Goal: Task Accomplishment & Management: Manage account settings

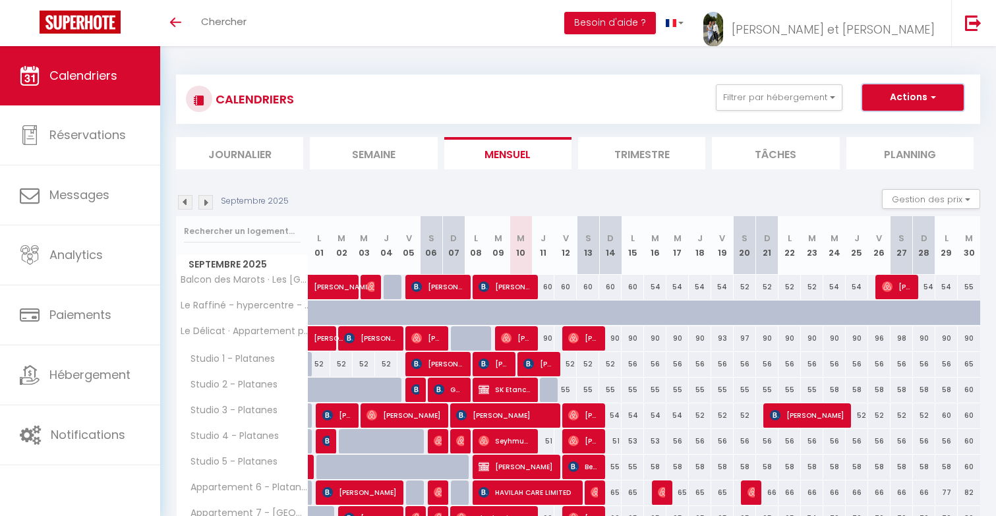
click at [921, 94] on button "Actions" at bounding box center [912, 97] width 101 height 26
click at [873, 70] on div "CALENDRIERS Filtrer par hébergement Nos annonces Perso Balcon des Marots · Les …" at bounding box center [578, 461] width 804 height 798
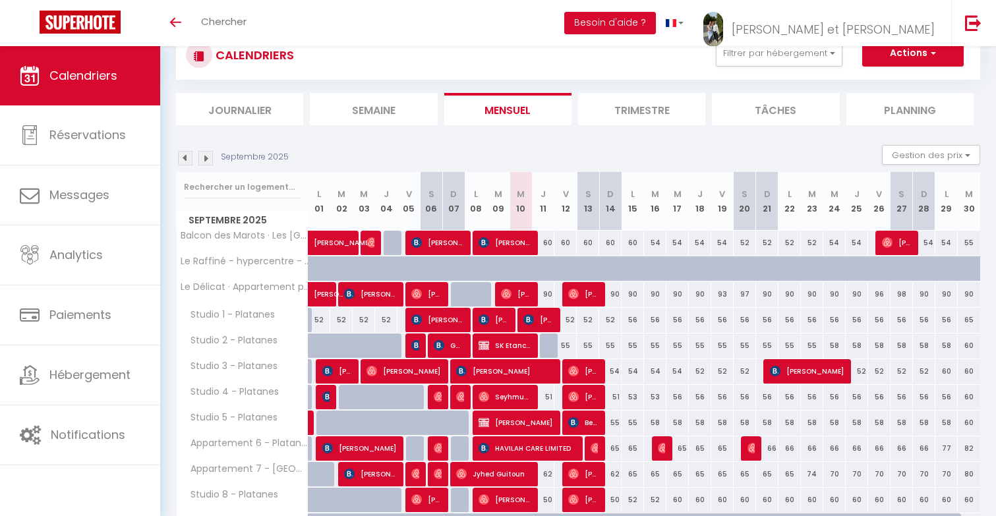
scroll to position [62, 0]
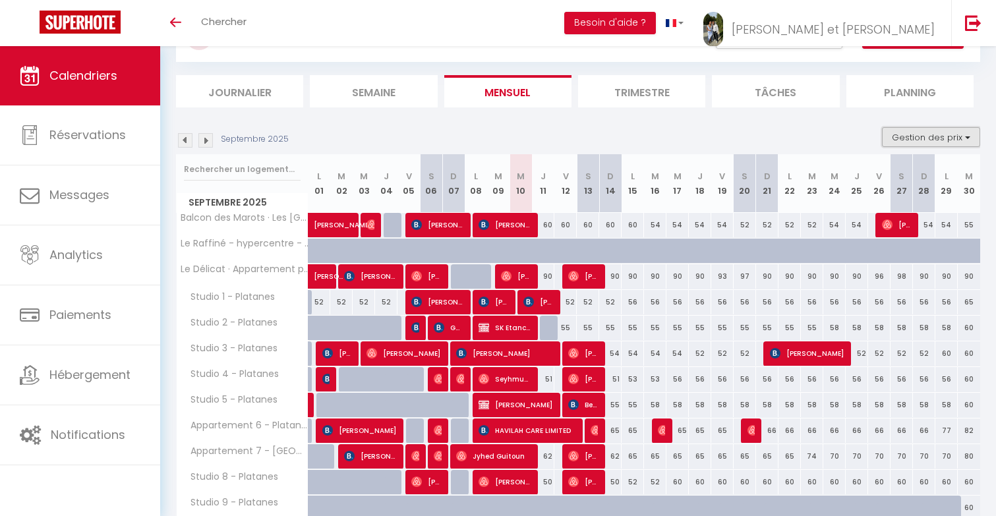
click at [935, 144] on button "Gestion des prix" at bounding box center [931, 137] width 98 height 20
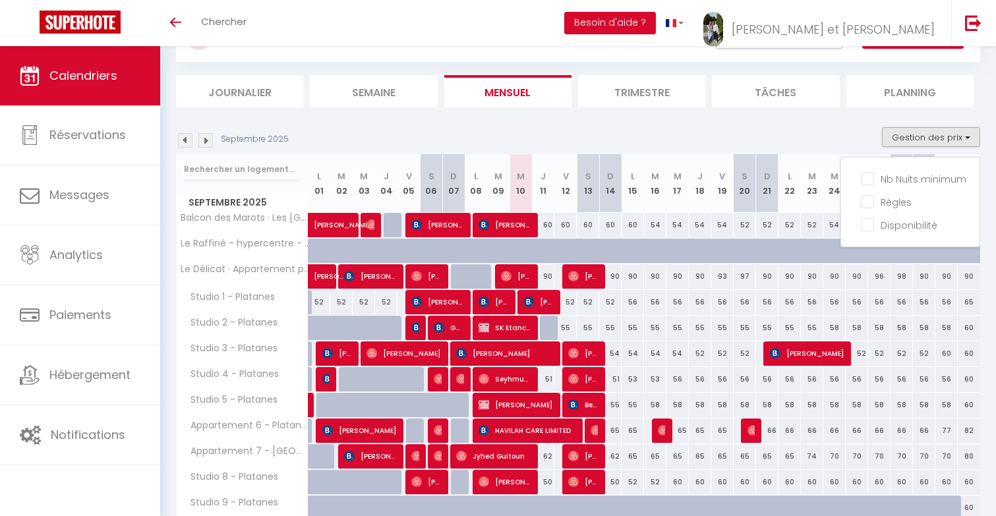
click at [795, 132] on div "Septembre 2025 Gestion des prix Nb Nuits minimum Règles Disponibilité" at bounding box center [578, 140] width 804 height 27
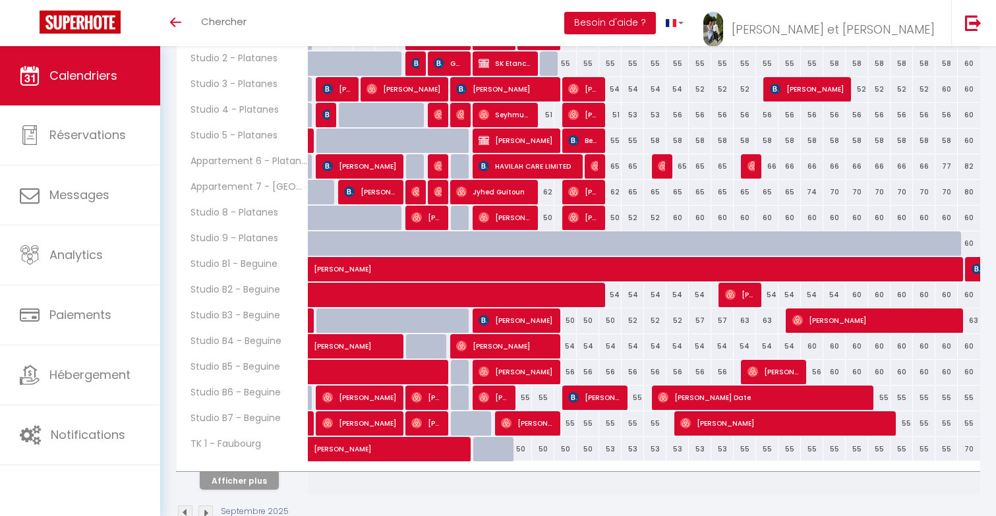
scroll to position [359, 0]
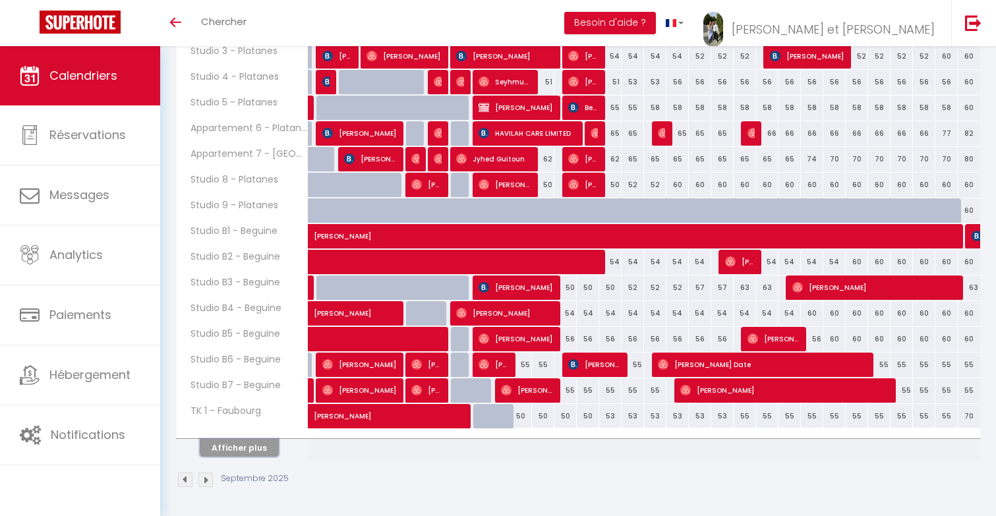
click at [248, 451] on button "Afficher plus" at bounding box center [239, 448] width 79 height 18
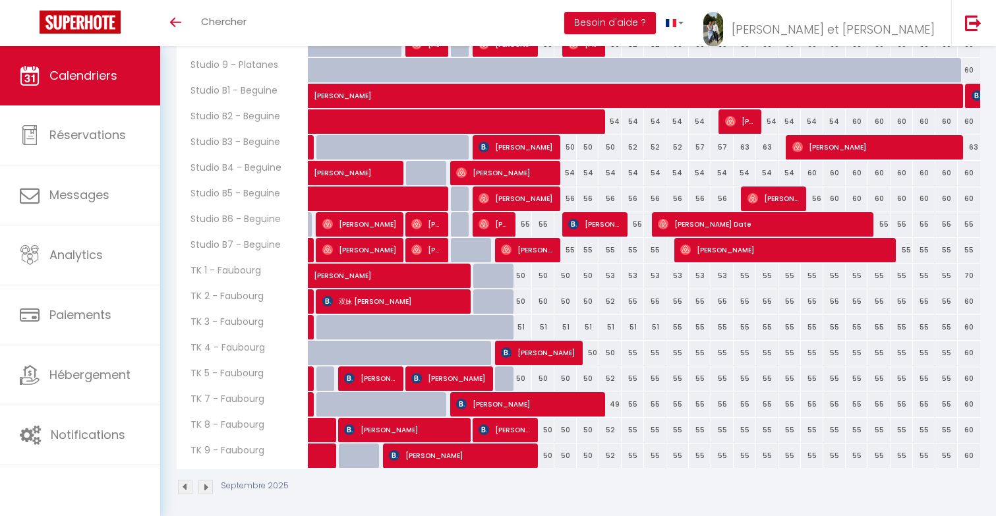
scroll to position [507, 0]
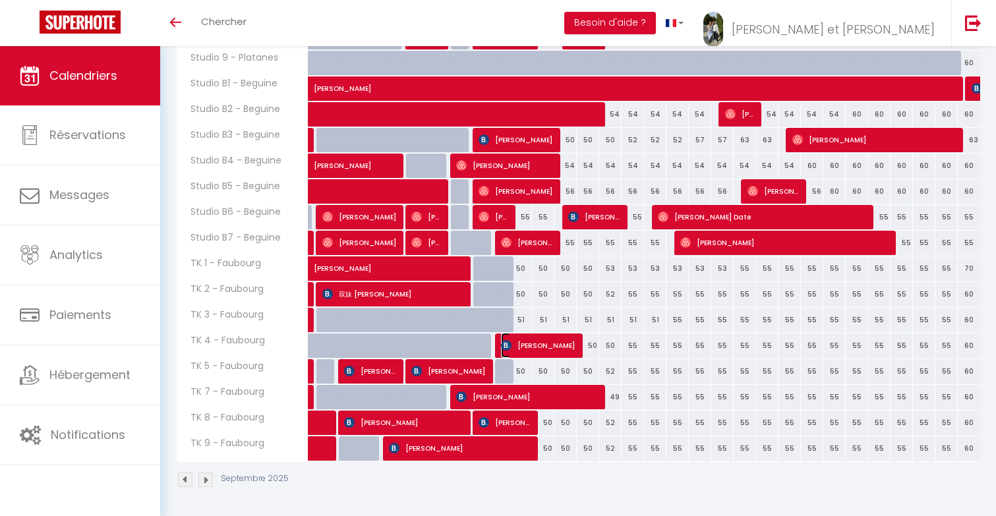
click at [573, 341] on span "[PERSON_NAME]" at bounding box center [538, 345] width 74 height 25
select select "OK"
select select "KO"
select select "0"
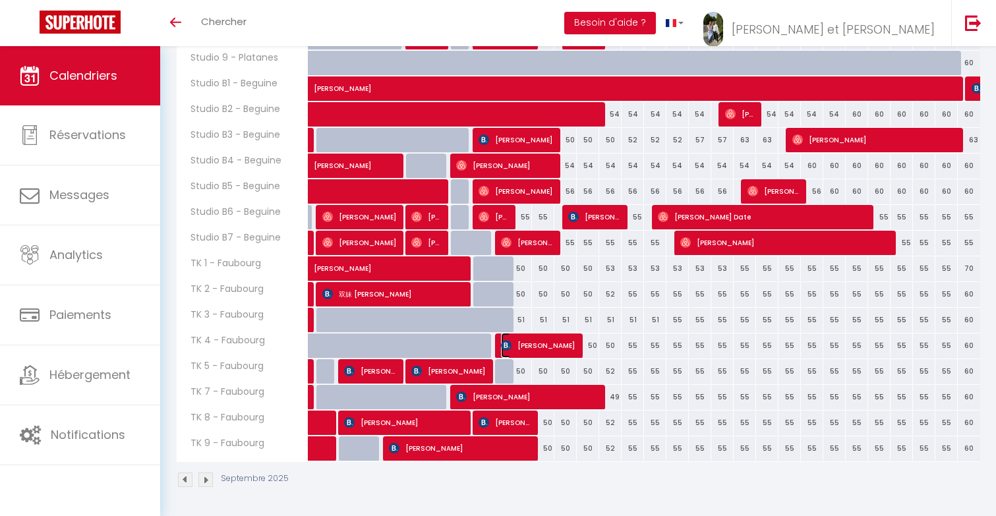
select select "1"
select select
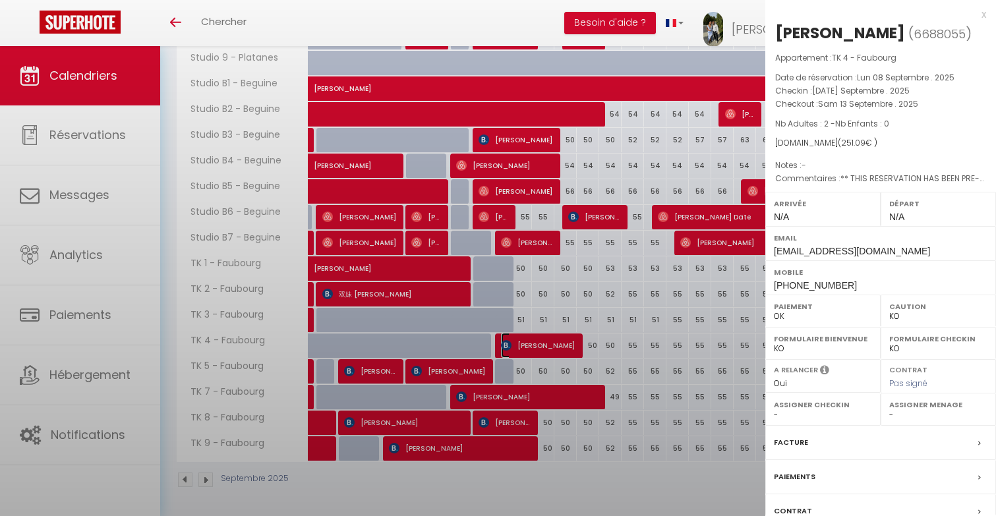
select select "49307"
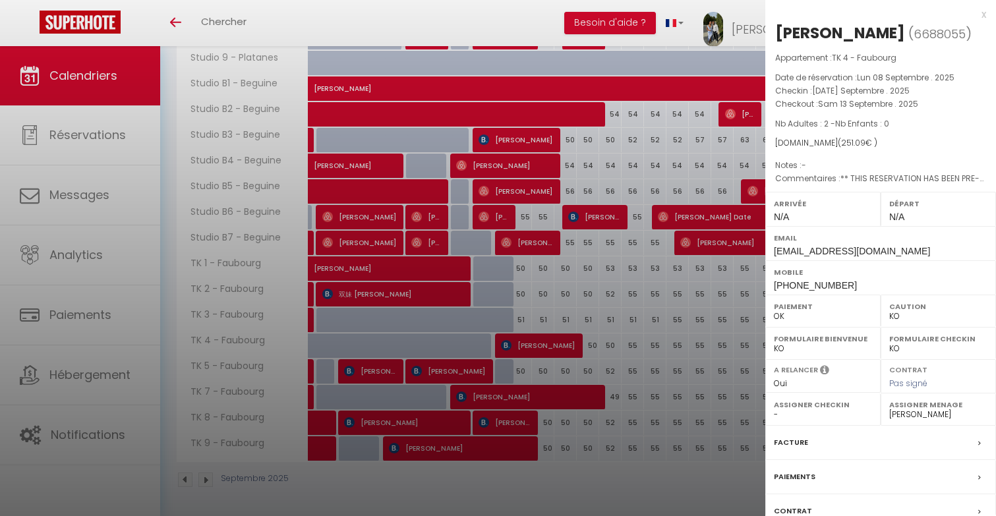
click at [513, 403] on div at bounding box center [498, 258] width 996 height 516
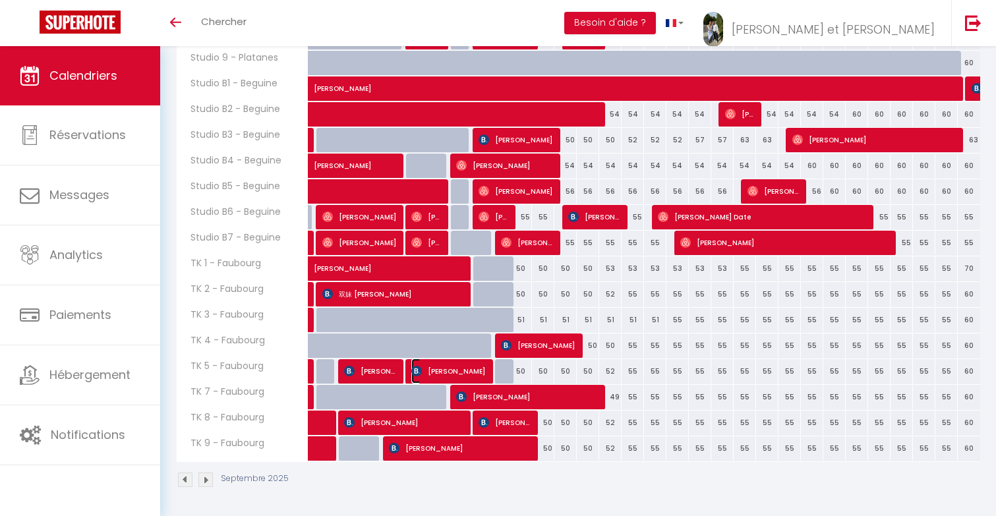
click at [470, 366] on span "[PERSON_NAME]" at bounding box center [448, 370] width 74 height 25
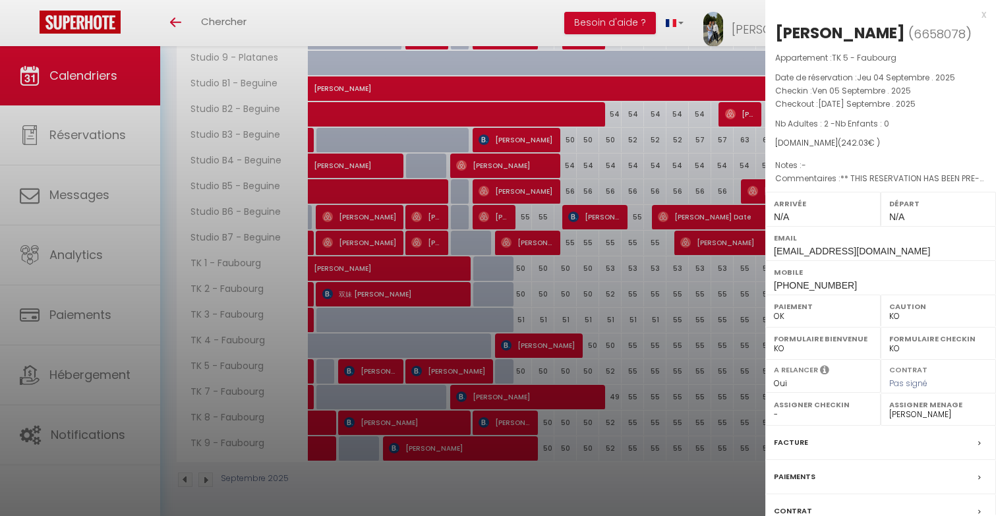
click at [501, 426] on div at bounding box center [498, 258] width 996 height 516
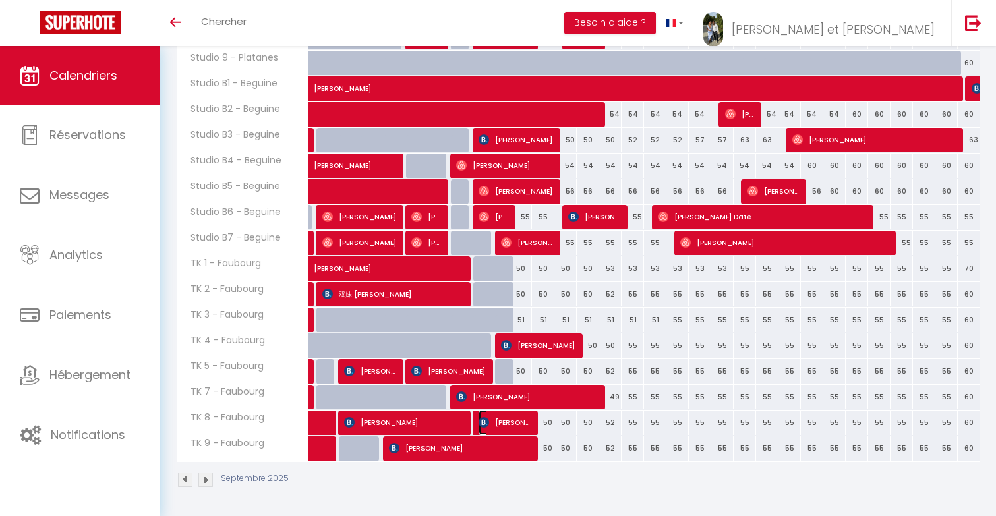
click at [507, 422] on span "[PERSON_NAME]" at bounding box center [504, 422] width 52 height 25
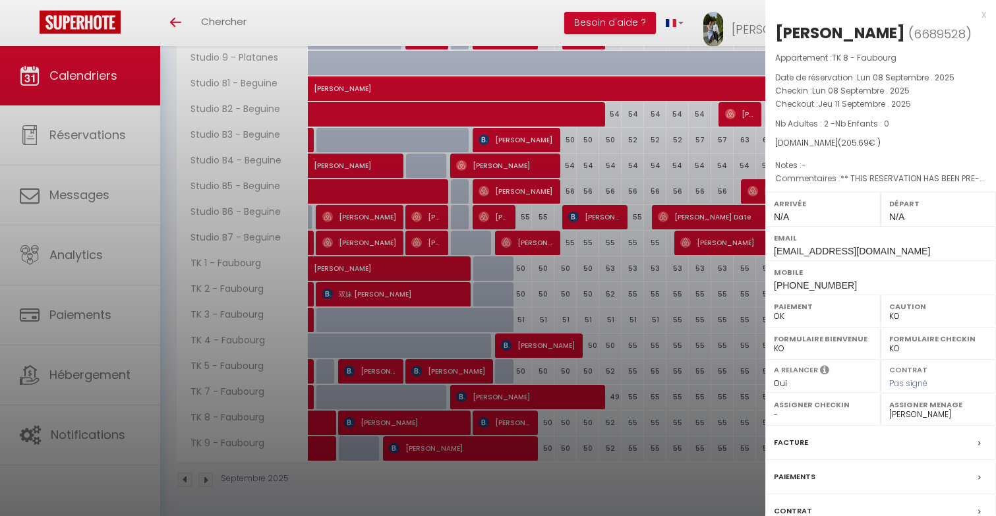
click at [638, 279] on div at bounding box center [498, 258] width 996 height 516
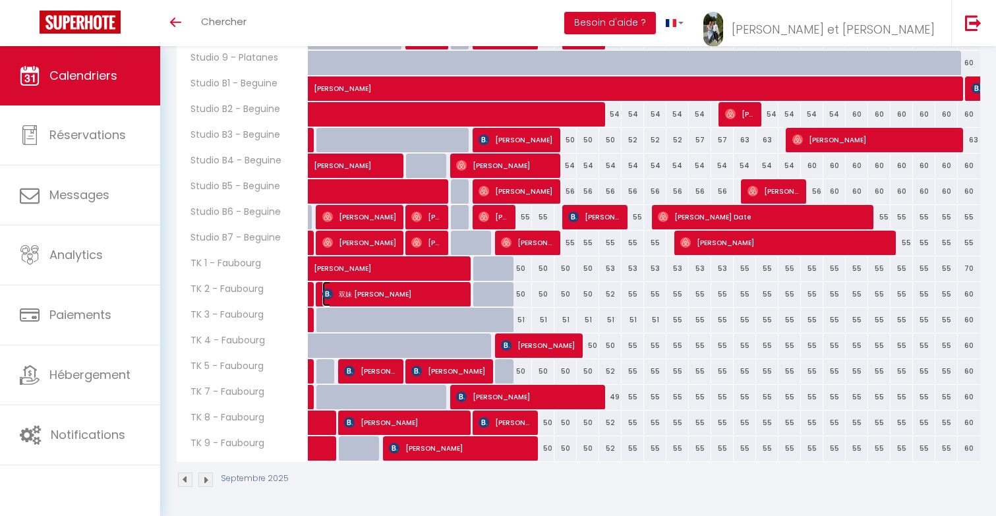
click at [451, 292] on span "双妹 [PERSON_NAME]" at bounding box center [393, 293] width 142 height 25
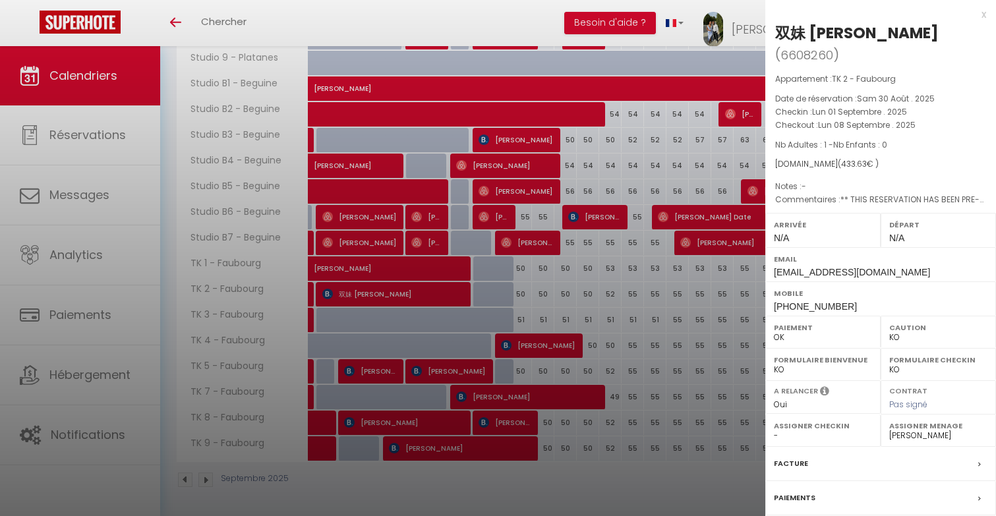
click at [588, 292] on div at bounding box center [498, 258] width 996 height 516
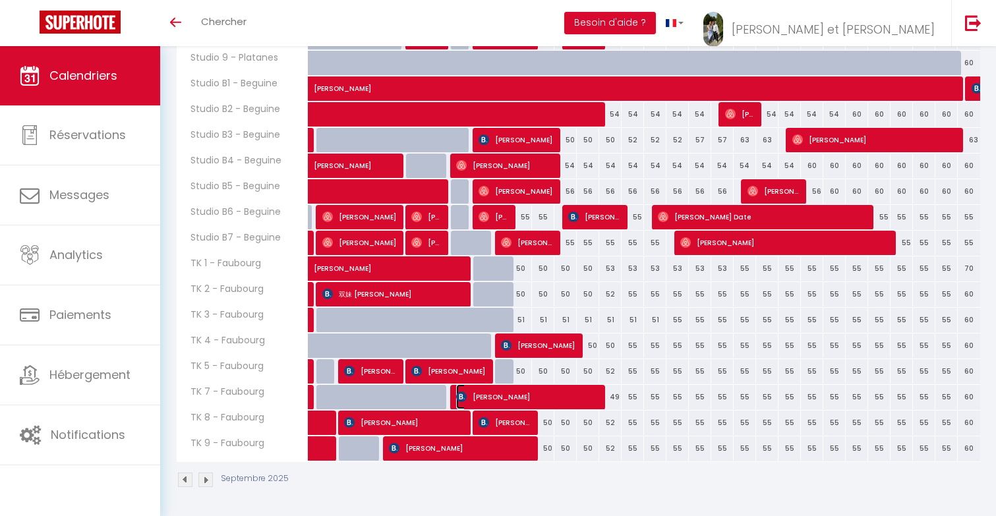
click at [532, 395] on span "[PERSON_NAME]" at bounding box center [527, 396] width 142 height 25
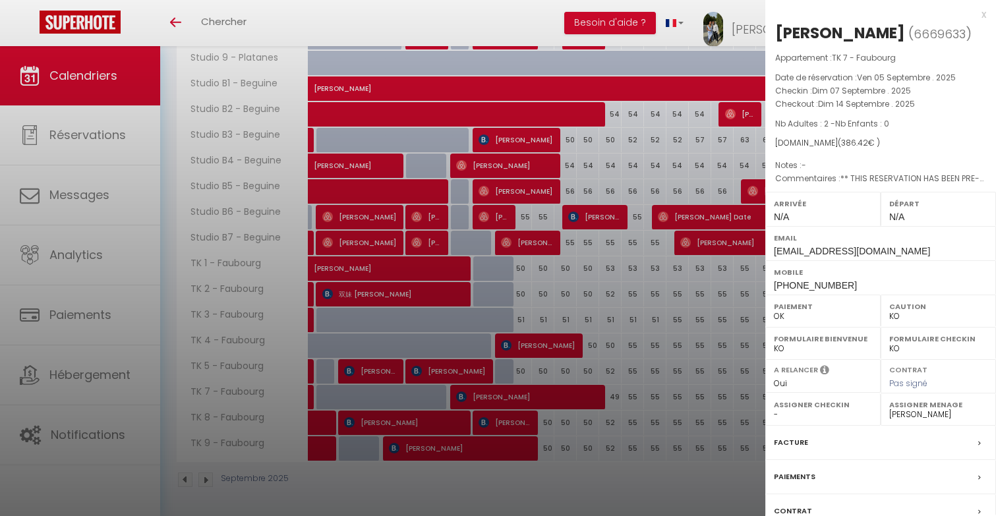
click at [625, 348] on div at bounding box center [498, 258] width 996 height 516
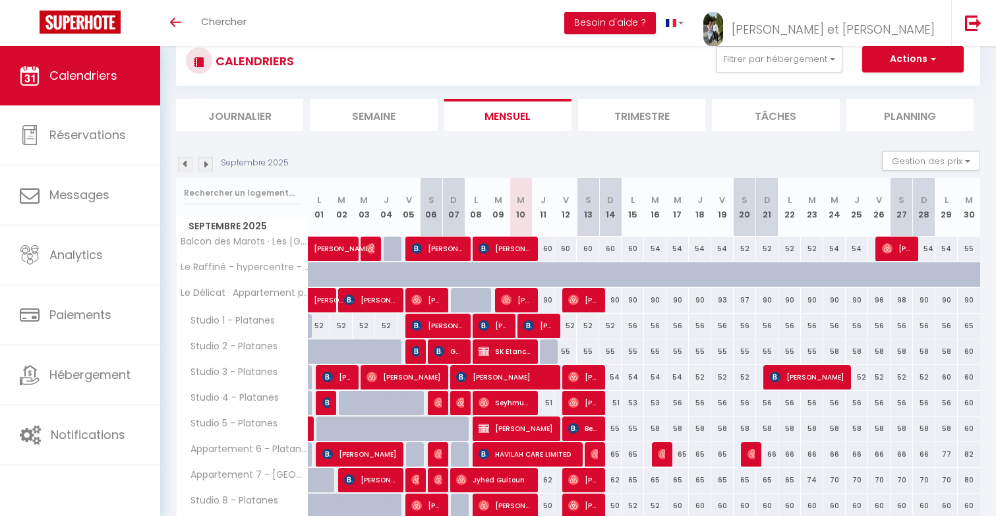
scroll to position [17, 0]
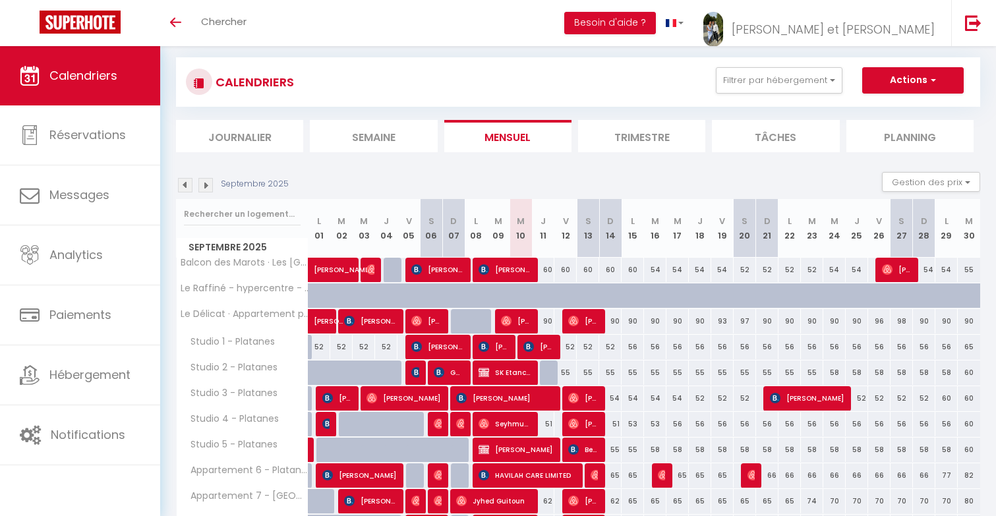
click at [183, 184] on img at bounding box center [185, 185] width 14 height 14
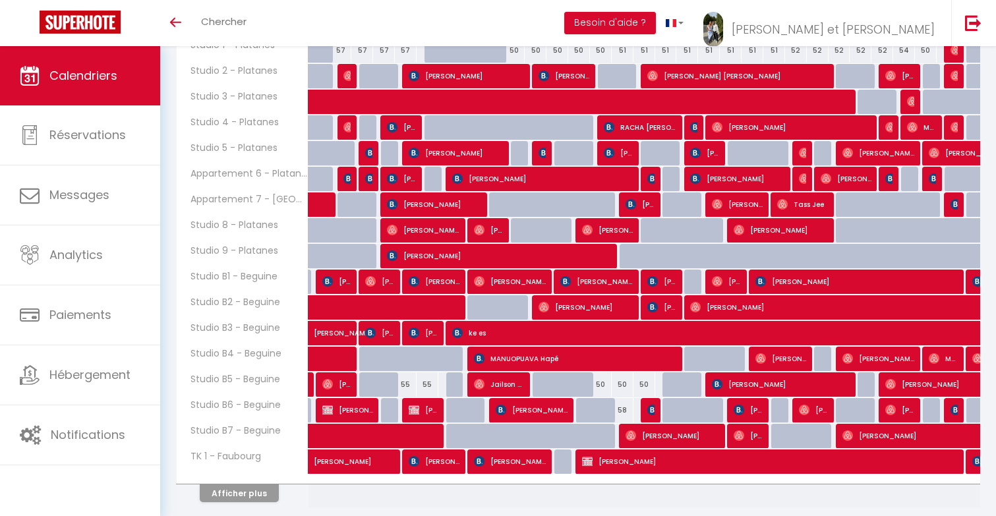
scroll to position [359, 0]
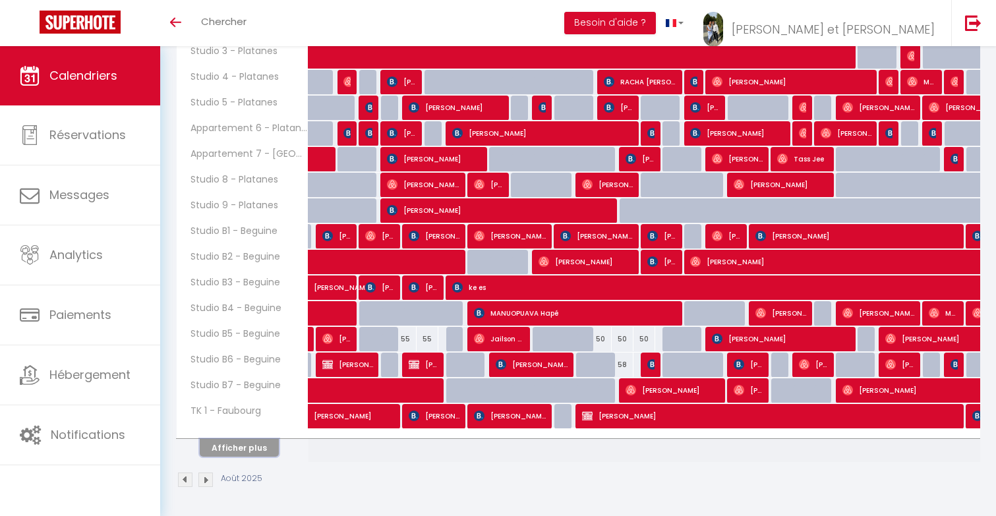
click at [252, 449] on button "Afficher plus" at bounding box center [239, 448] width 79 height 18
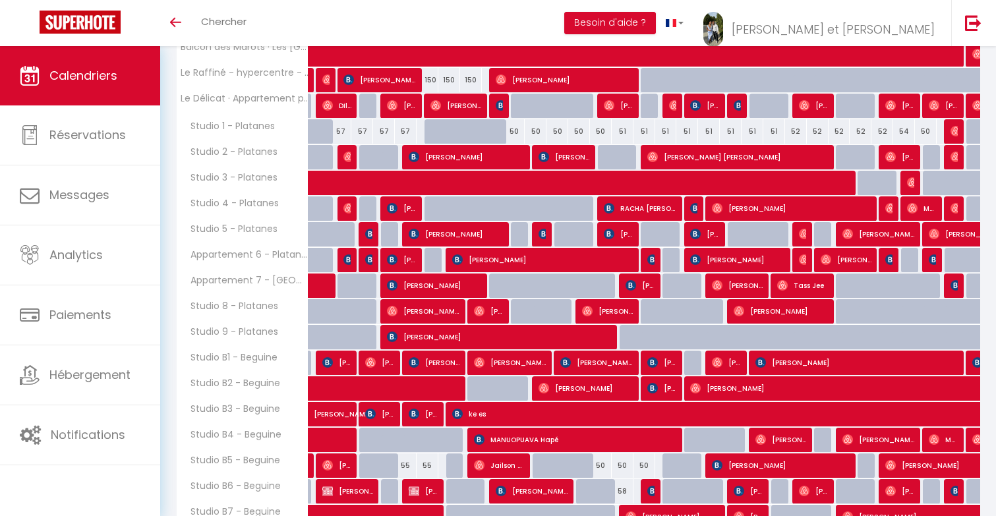
scroll to position [0, 0]
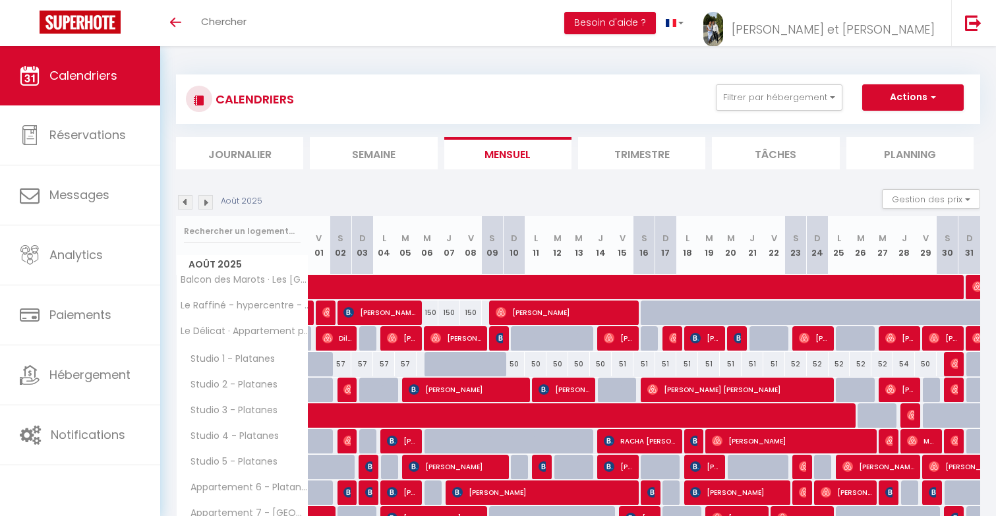
click at [188, 204] on img at bounding box center [185, 202] width 14 height 14
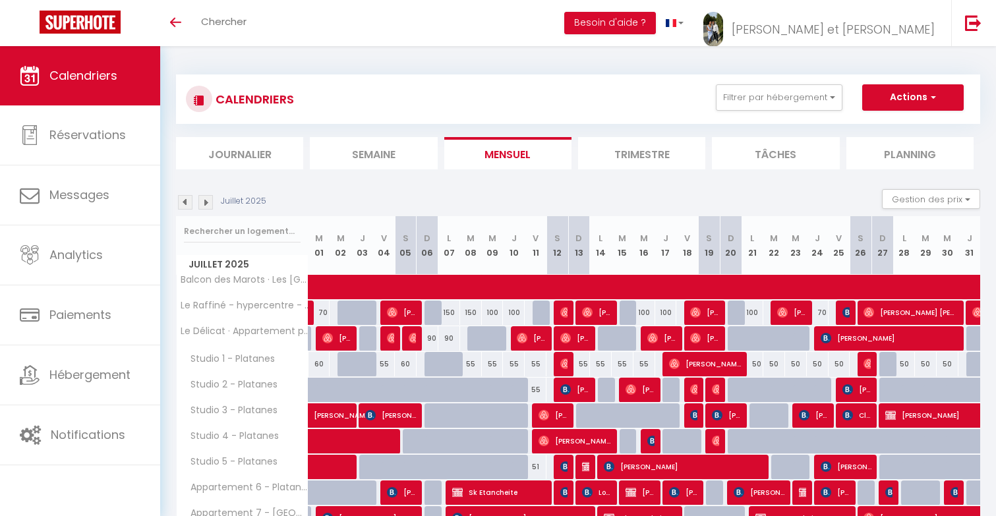
click at [206, 204] on img at bounding box center [205, 202] width 14 height 14
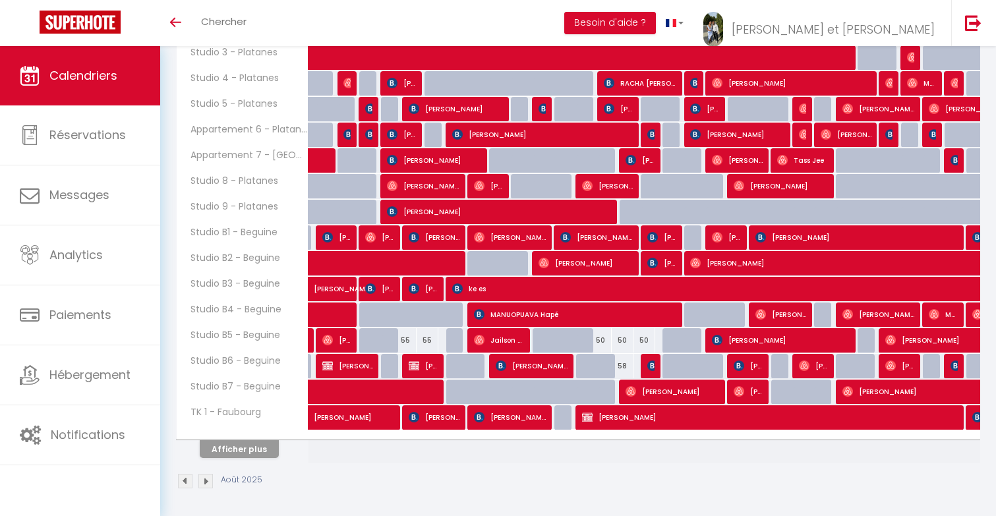
scroll to position [359, 0]
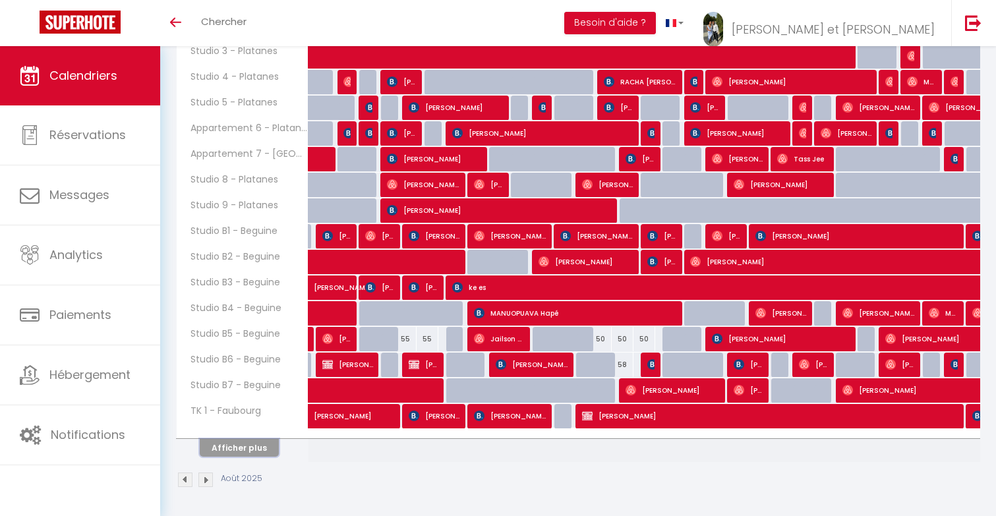
click at [267, 444] on button "Afficher plus" at bounding box center [239, 448] width 79 height 18
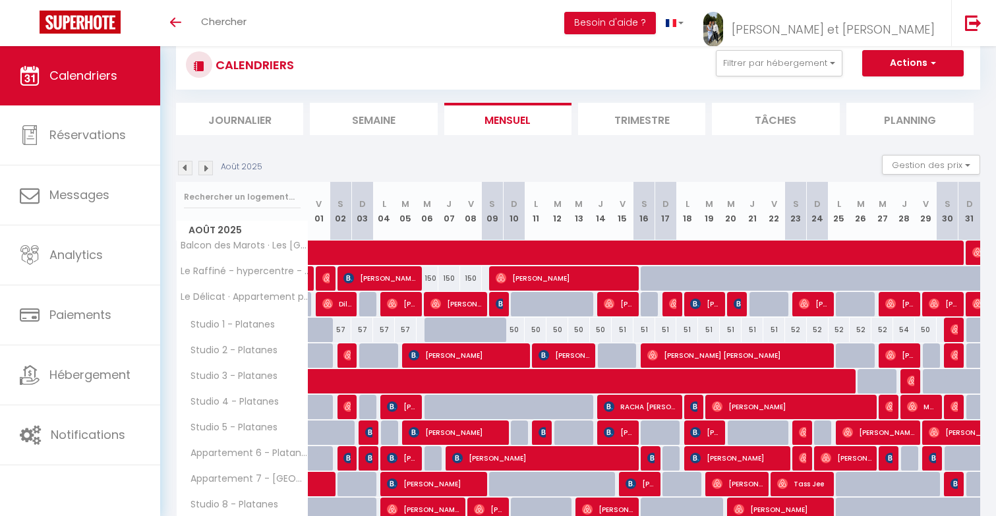
scroll to position [0, 0]
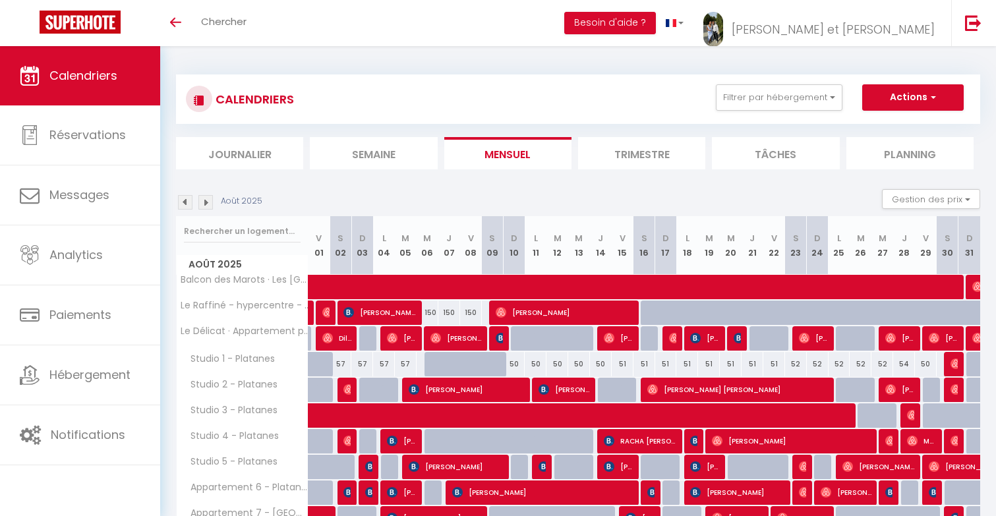
click at [205, 205] on img at bounding box center [205, 202] width 14 height 14
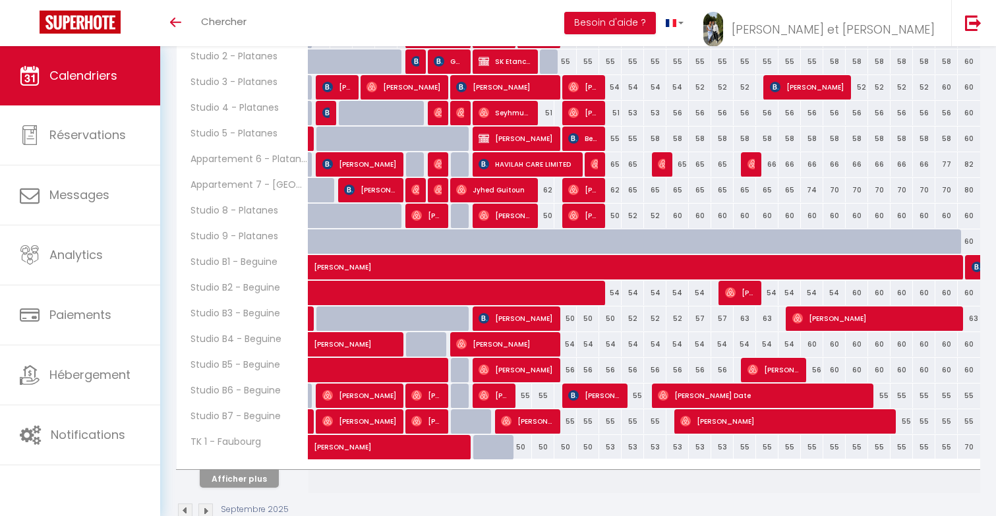
scroll to position [334, 0]
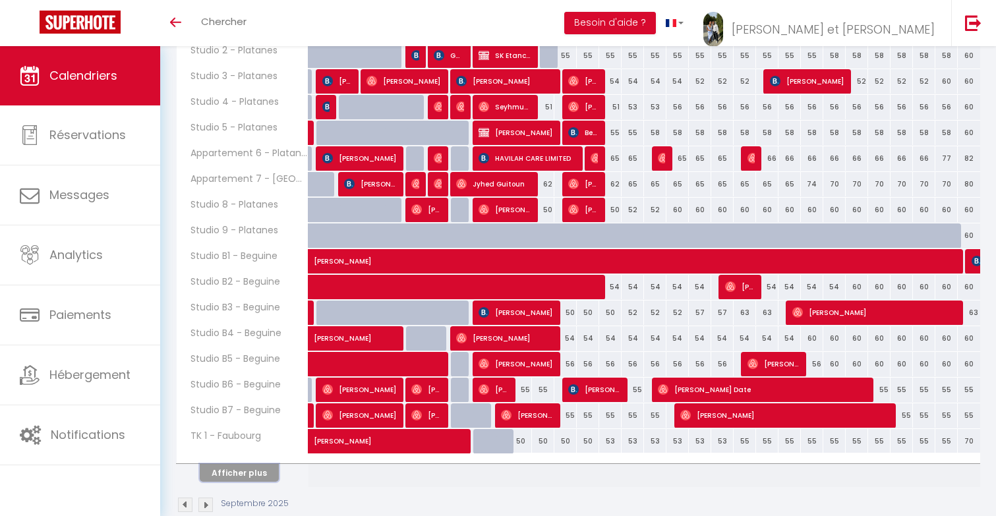
click at [236, 470] on button "Afficher plus" at bounding box center [239, 473] width 79 height 18
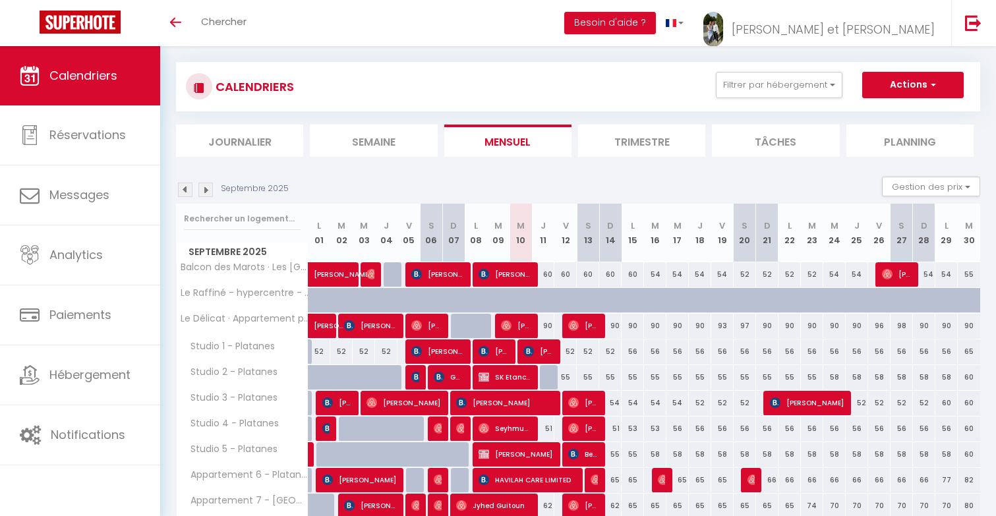
scroll to position [0, 0]
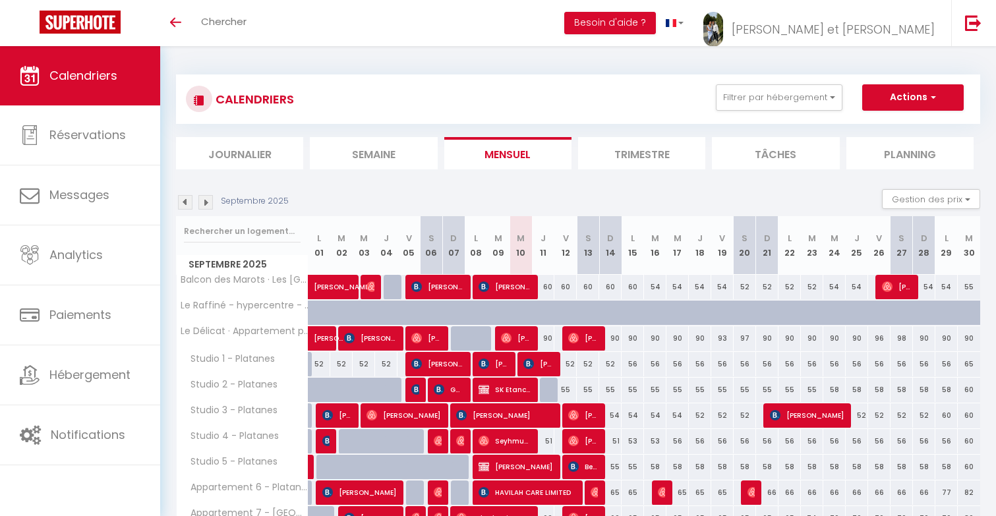
click at [183, 204] on img at bounding box center [185, 202] width 14 height 14
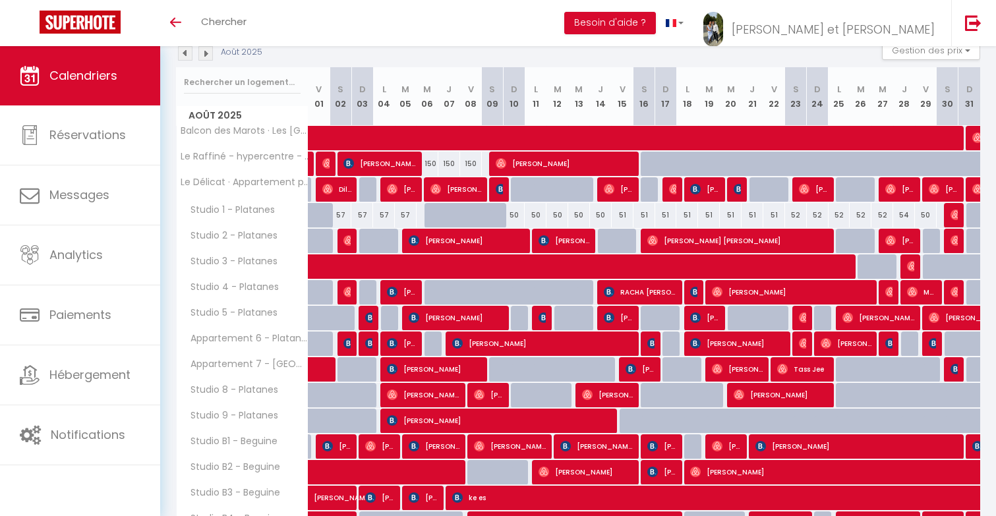
scroll to position [359, 0]
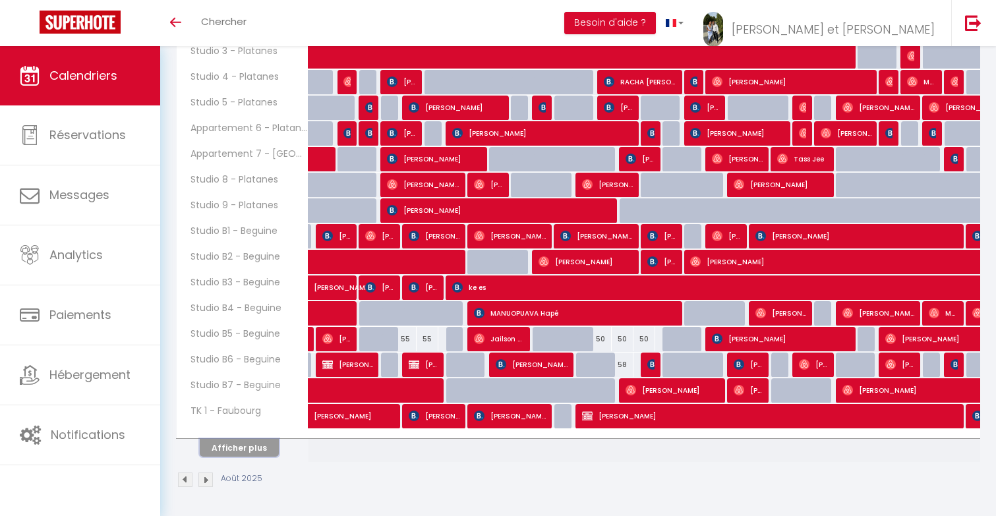
click at [243, 445] on button "Afficher plus" at bounding box center [239, 448] width 79 height 18
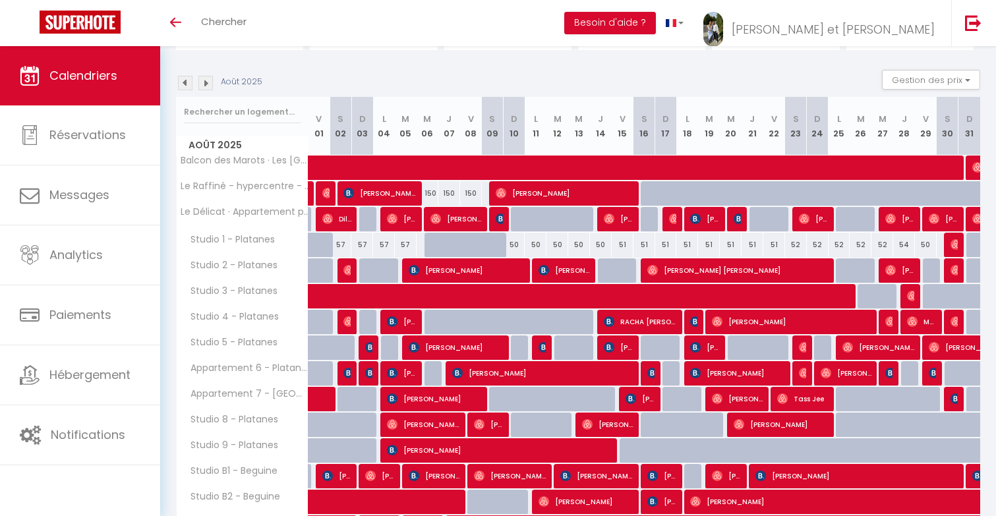
scroll to position [0, 0]
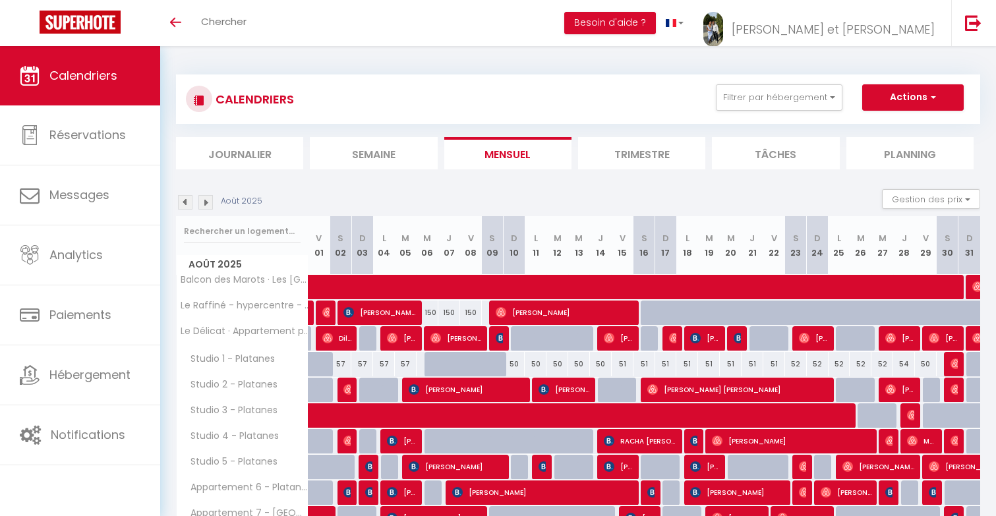
click at [205, 208] on img at bounding box center [205, 202] width 14 height 14
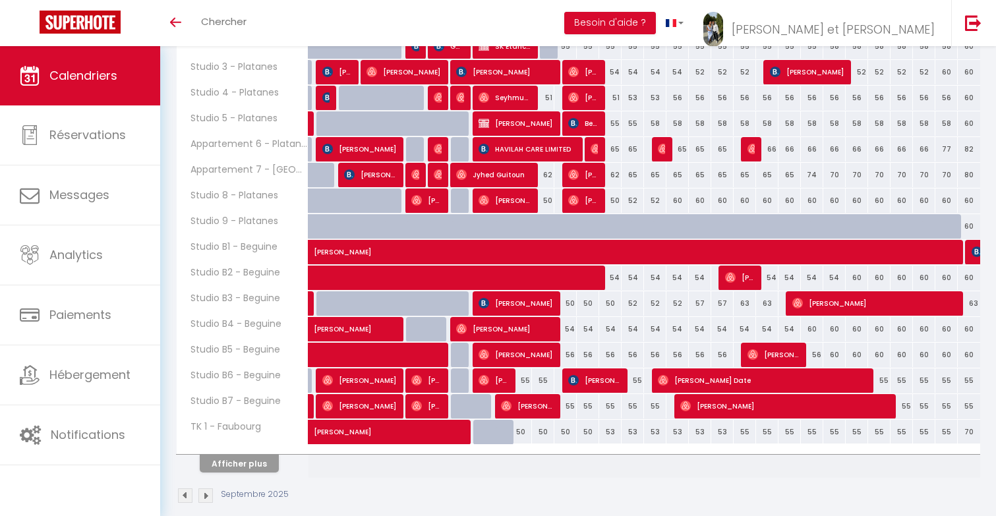
scroll to position [359, 0]
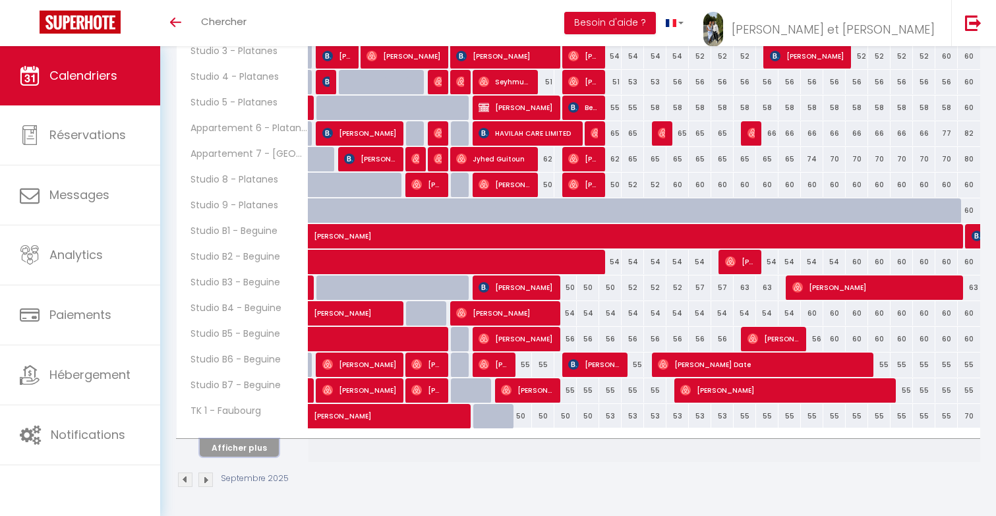
click at [245, 451] on button "Afficher plus" at bounding box center [239, 448] width 79 height 18
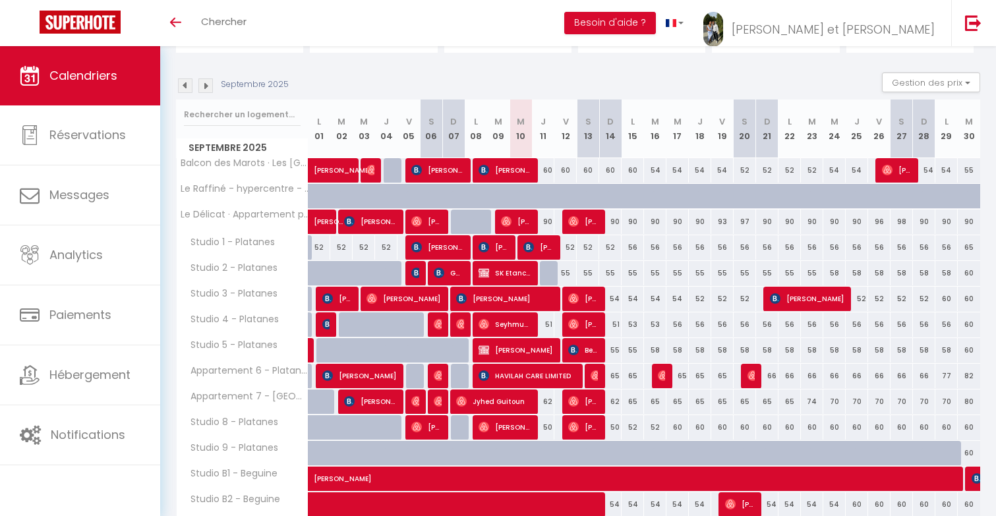
scroll to position [83, 0]
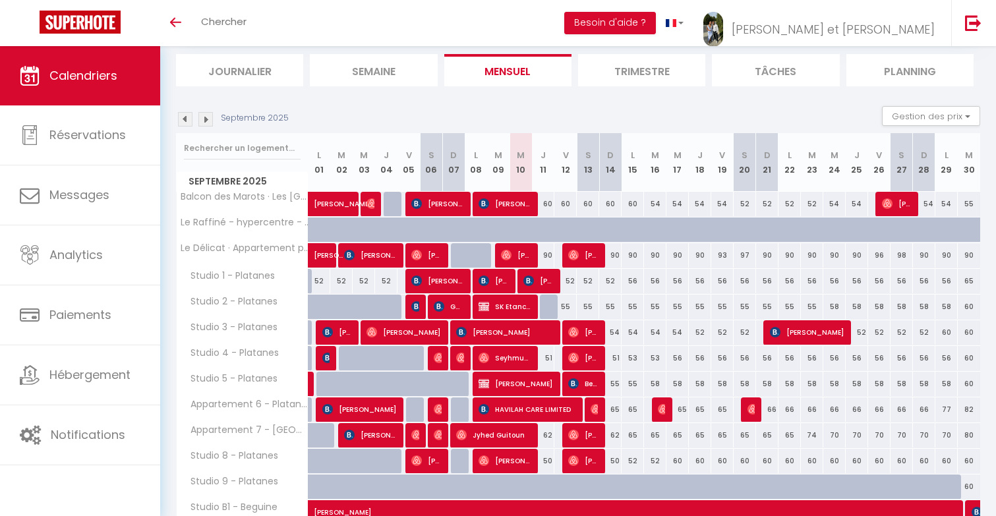
click at [183, 121] on img at bounding box center [185, 119] width 14 height 14
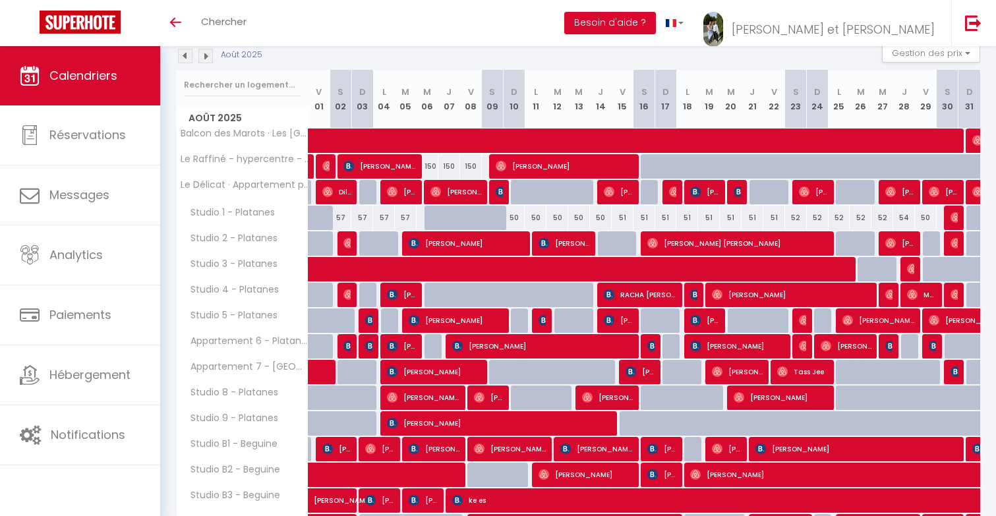
scroll to position [0, 0]
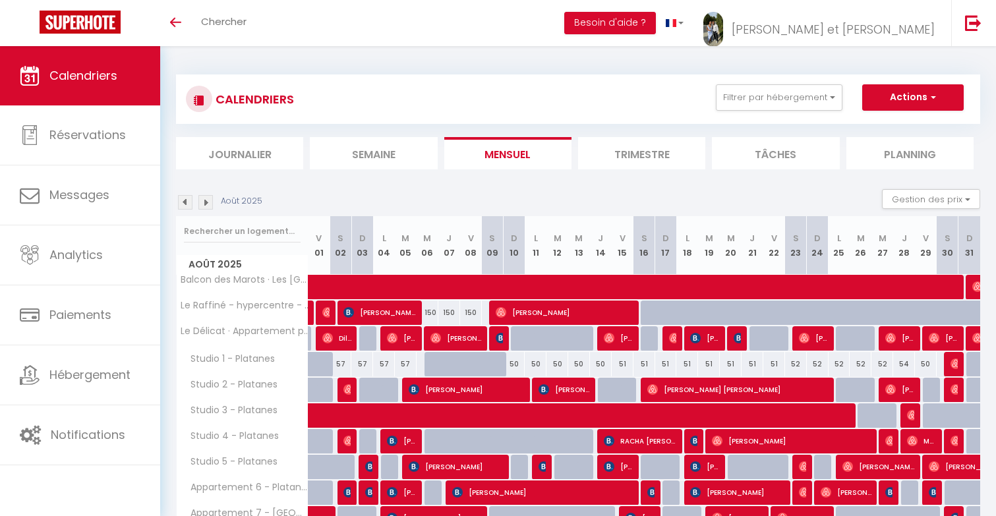
click at [183, 204] on img at bounding box center [185, 202] width 14 height 14
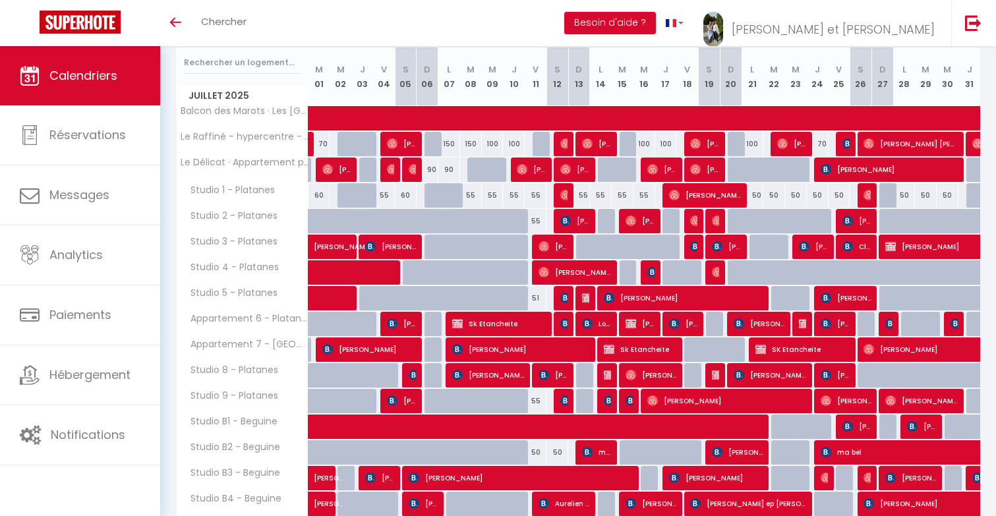
scroll to position [359, 0]
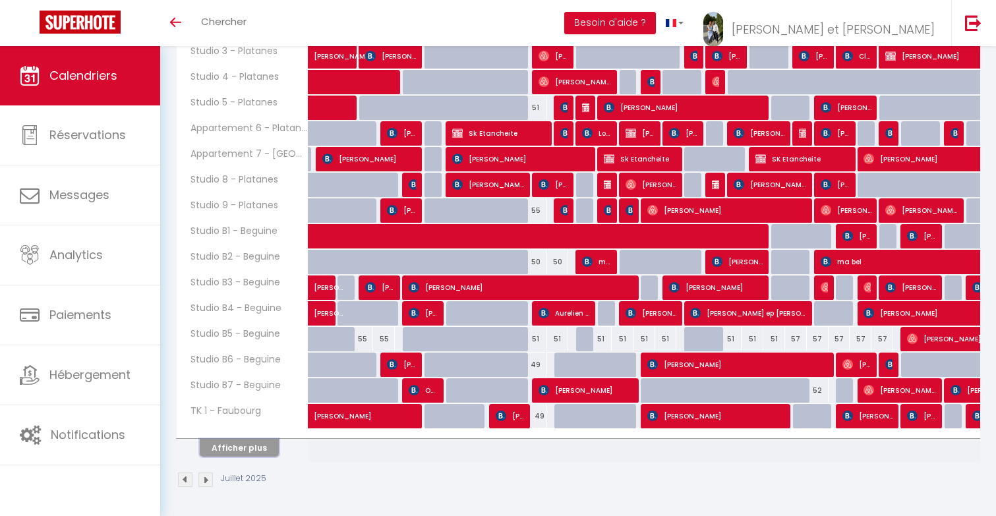
click at [256, 451] on button "Afficher plus" at bounding box center [239, 448] width 79 height 18
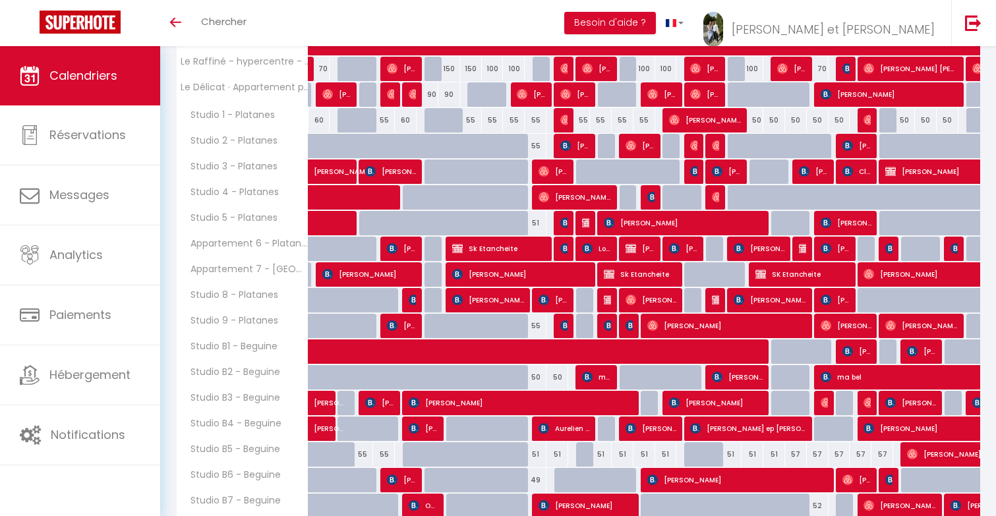
scroll to position [79, 0]
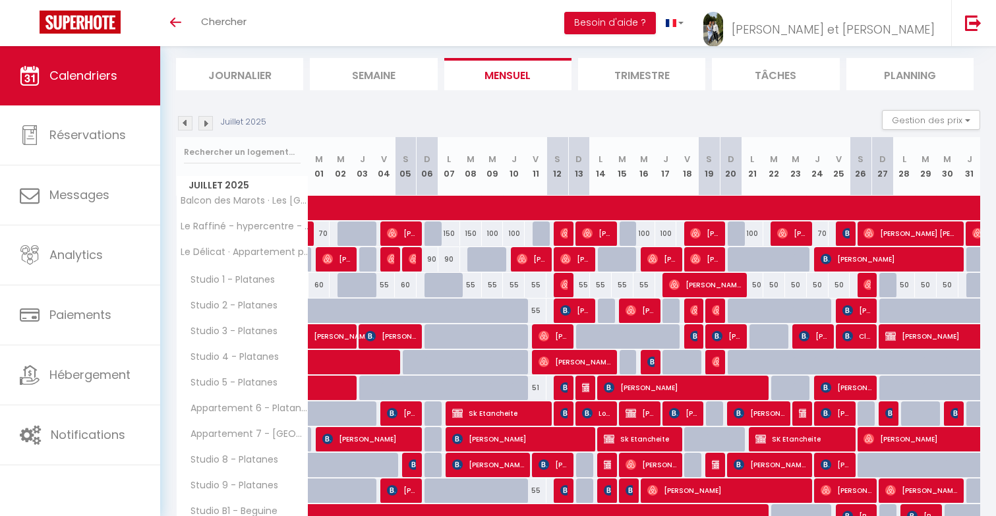
click at [203, 124] on img at bounding box center [205, 123] width 14 height 14
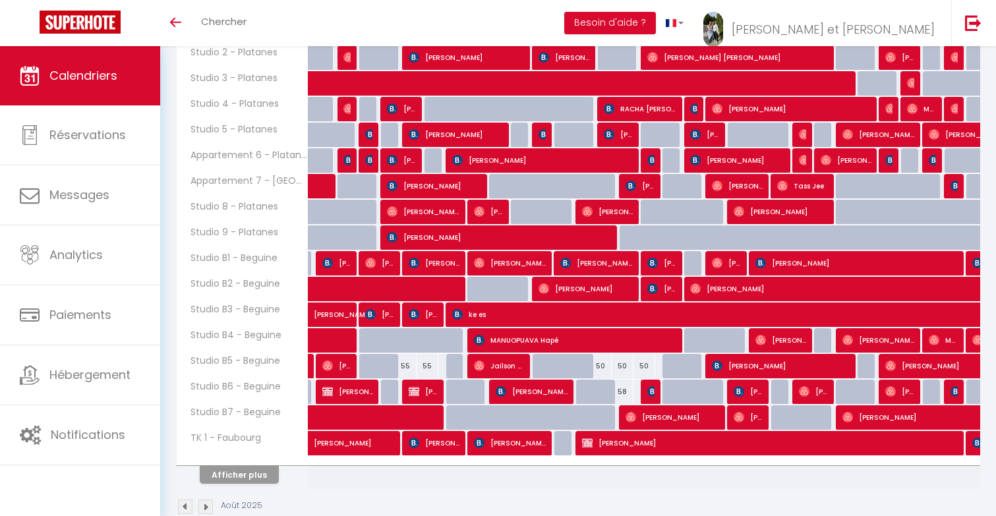
scroll to position [321, 0]
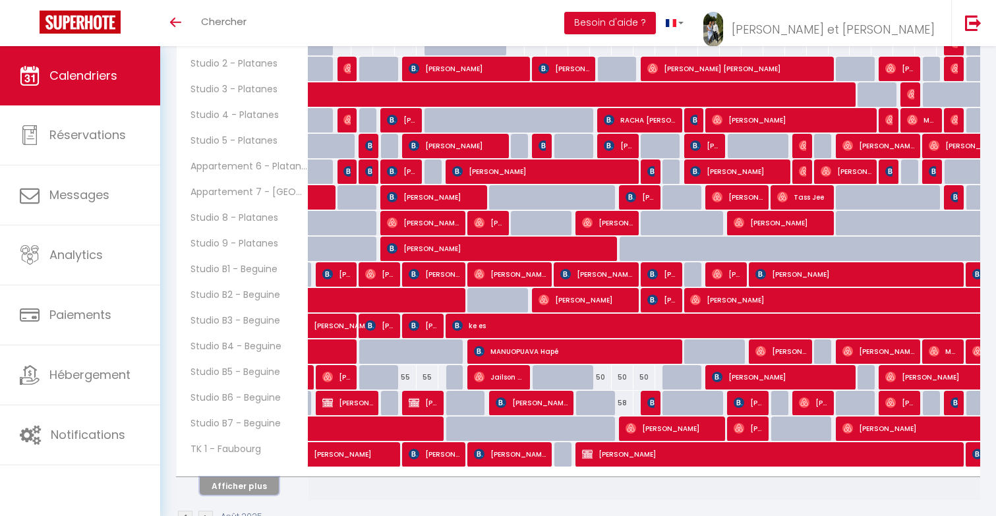
click at [243, 486] on button "Afficher plus" at bounding box center [239, 486] width 79 height 18
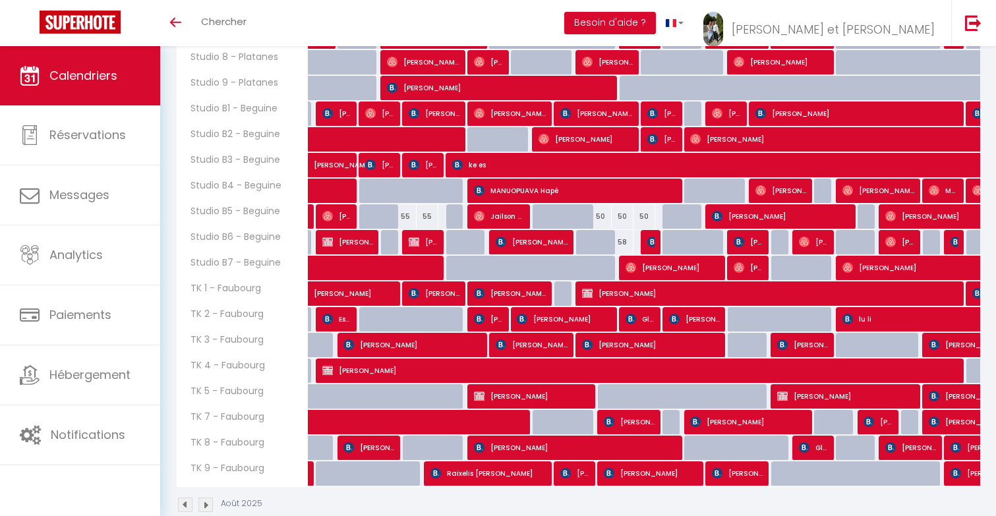
scroll to position [507, 0]
